Goal: Check status

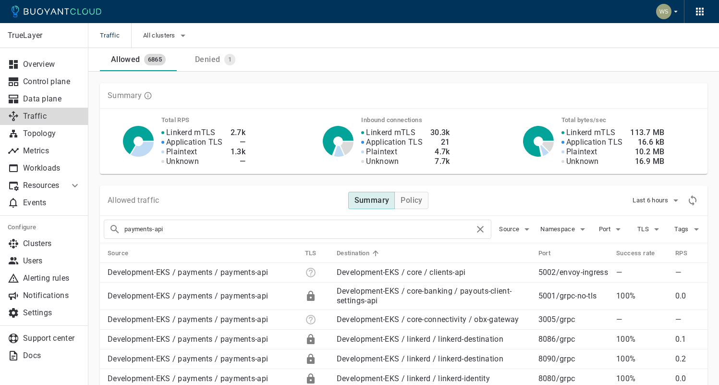
click at [283, 229] on input "payments-api" at bounding box center [299, 228] width 350 height 13
type input "bnp-[PERSON_NAME]"
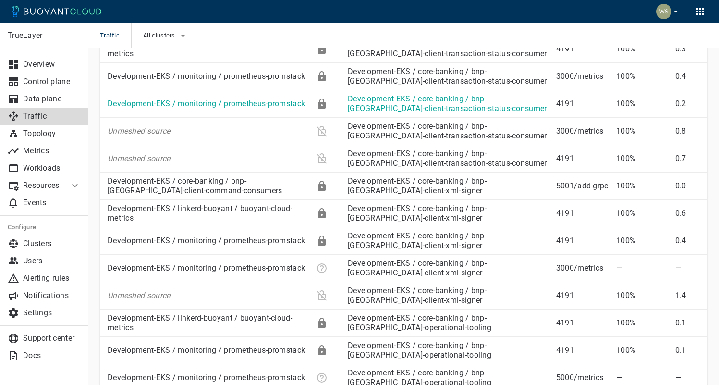
scroll to position [612, 0]
